Goal: Find specific page/section: Find specific page/section

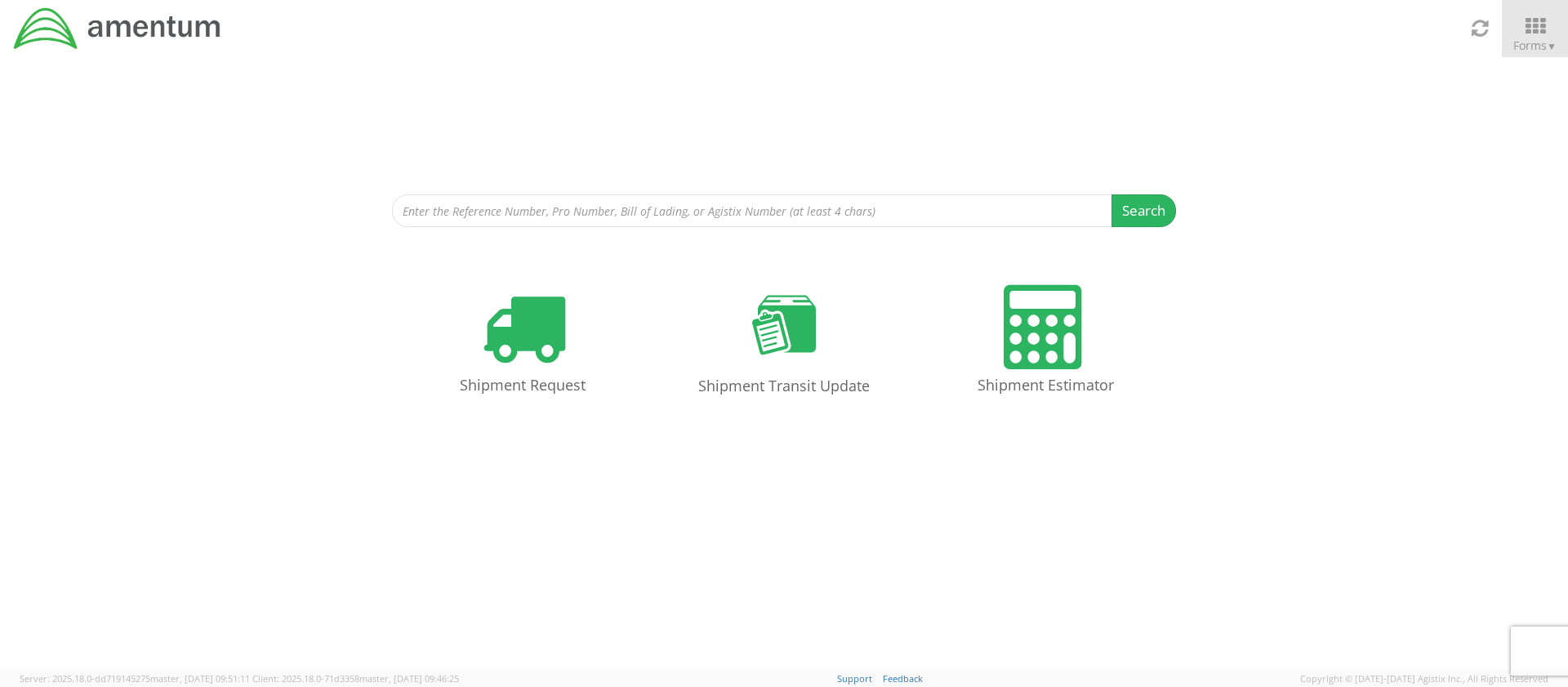
click at [288, 155] on div "Search Refine By Ship From Date To" at bounding box center [784, 142] width 1568 height 170
click at [219, 303] on div "Shipment Request Shipment Transit Update Shipment Estimator" at bounding box center [784, 347] width 1543 height 159
click at [314, 256] on div "Search Refine By Ship From Date To Shipment Request Shipment Transit Update Shi…" at bounding box center [784, 242] width 1568 height 370
drag, startPoint x: 319, startPoint y: 173, endPoint x: 342, endPoint y: 127, distance: 51.4
click at [319, 173] on div "Search Refine By Ship From Date To" at bounding box center [784, 142] width 1568 height 170
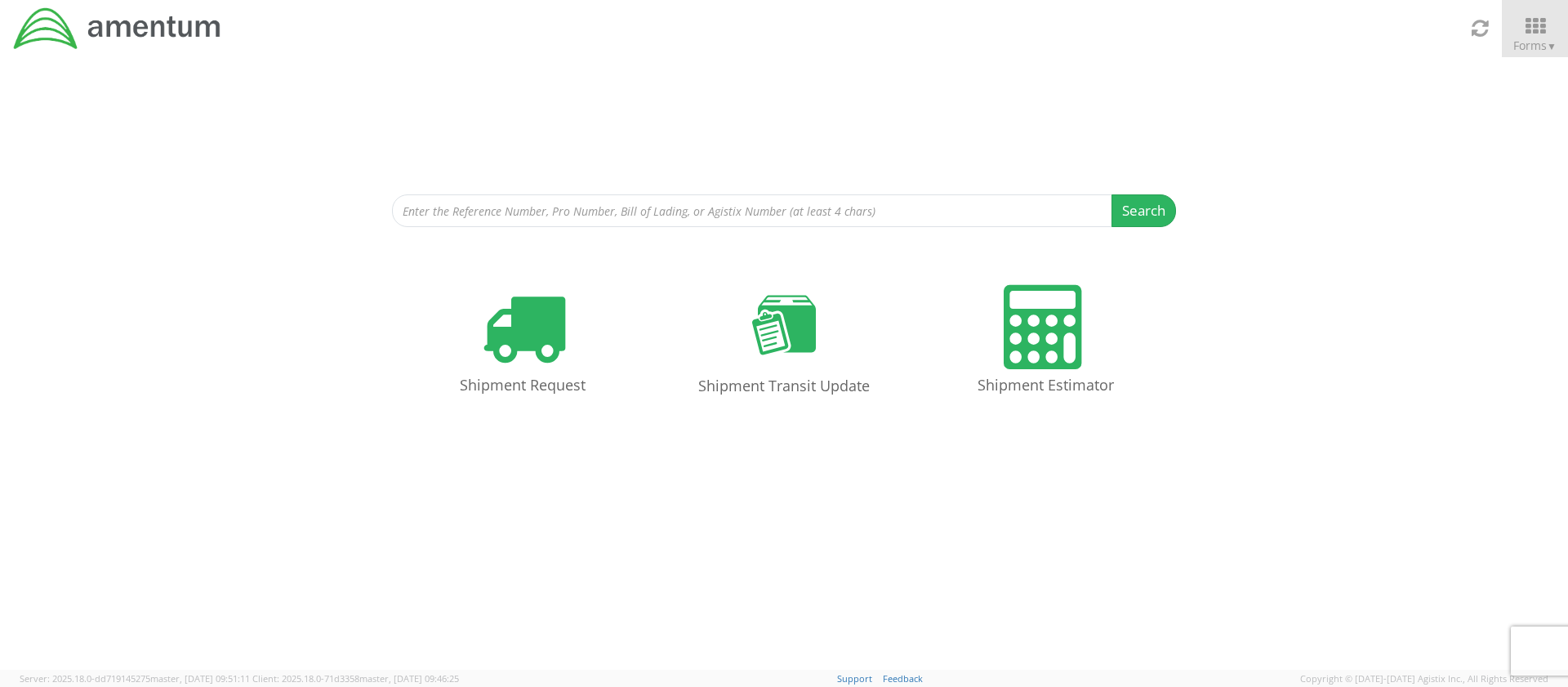
click at [1050, 145] on div "Search Refine By Ship From Date To" at bounding box center [784, 142] width 784 height 170
